Goal: Check status: Check status

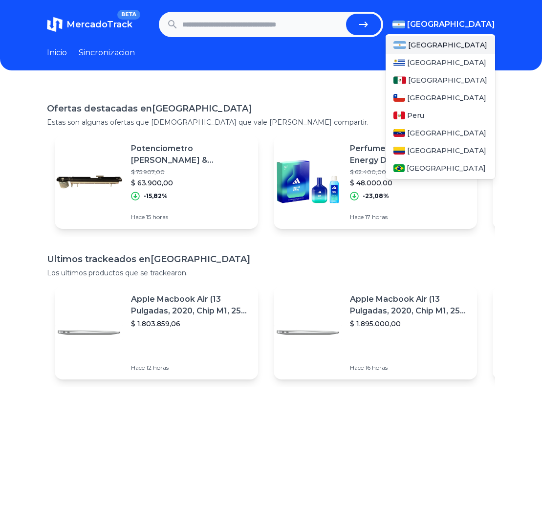
click at [474, 23] on span "[GEOGRAPHIC_DATA]" at bounding box center [451, 25] width 88 height 12
click at [407, 164] on span "[GEOGRAPHIC_DATA]" at bounding box center [446, 168] width 79 height 10
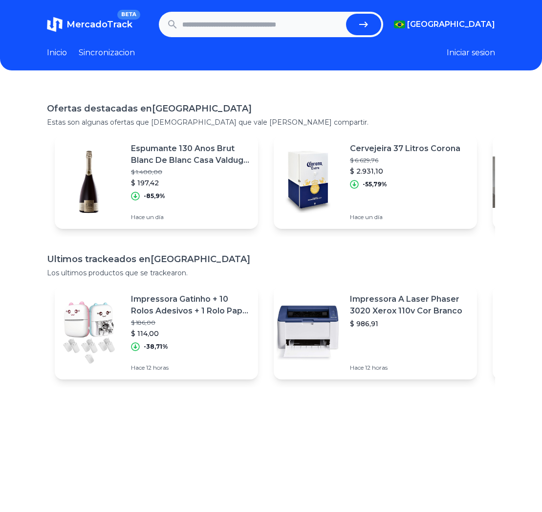
click at [192, 25] on input "text" at bounding box center [262, 25] width 160 height 22
type input "**********"
click at [346, 14] on button "submit" at bounding box center [363, 25] width 35 height 22
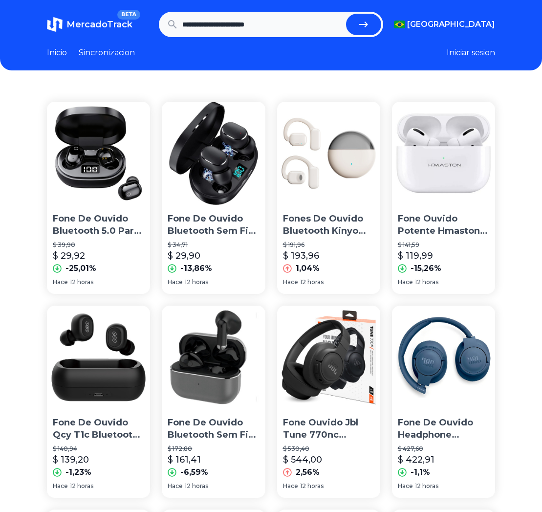
click at [209, 163] on img at bounding box center [213, 153] width 103 height 103
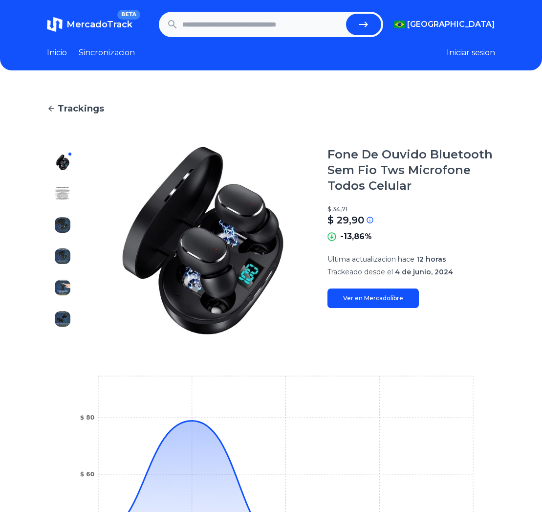
click at [397, 302] on link "Ver en Mercadolibre" at bounding box center [373, 299] width 91 height 20
click at [460, 53] on button "Iniciar sesion" at bounding box center [471, 53] width 48 height 12
